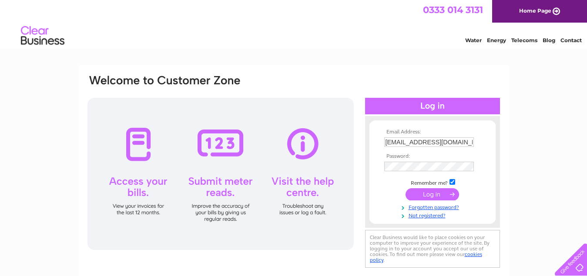
click at [442, 193] on input "submit" at bounding box center [432, 194] width 54 height 12
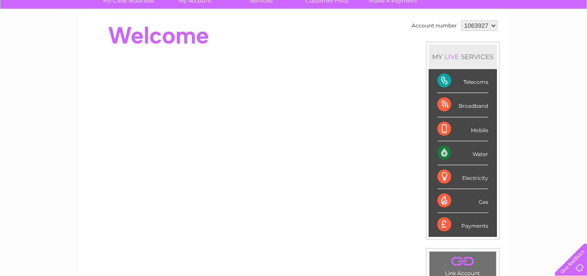
scroll to position [87, 0]
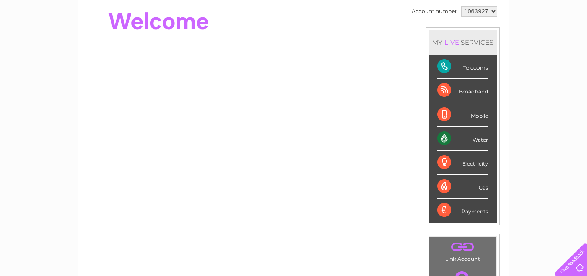
click at [446, 141] on div "Water" at bounding box center [462, 139] width 51 height 24
click at [484, 139] on div "Water" at bounding box center [462, 139] width 51 height 24
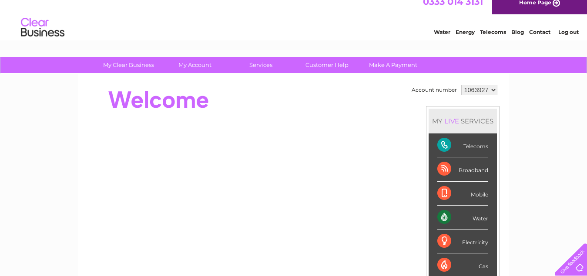
scroll to position [0, 0]
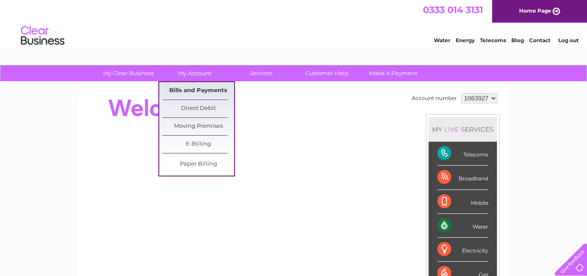
click at [213, 91] on link "Bills and Payments" at bounding box center [198, 90] width 72 height 17
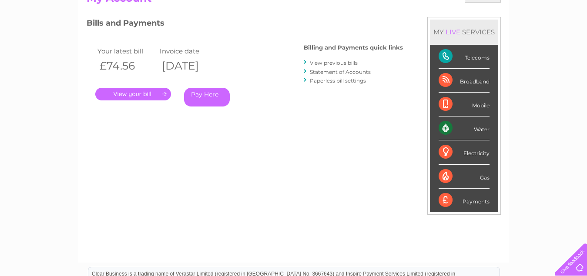
scroll to position [44, 0]
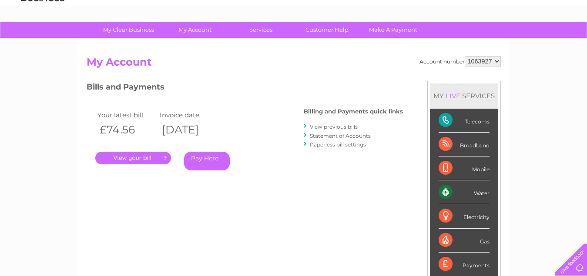
click at [329, 126] on link "View previous bills" at bounding box center [334, 127] width 48 height 7
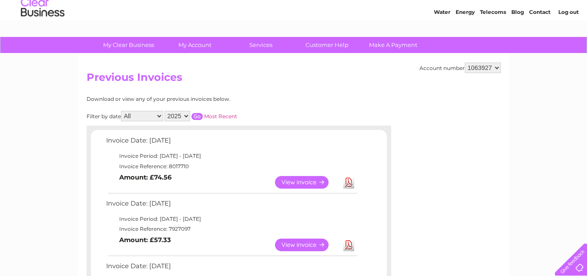
scroll to position [44, 0]
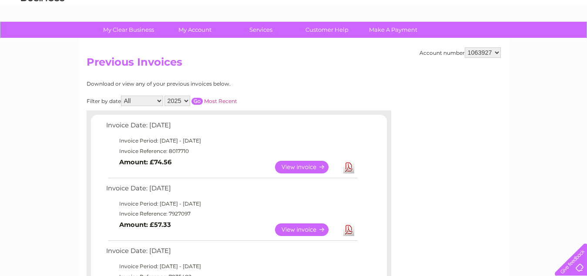
click at [310, 228] on link "View" at bounding box center [307, 230] width 64 height 13
